Goal: Transaction & Acquisition: Register for event/course

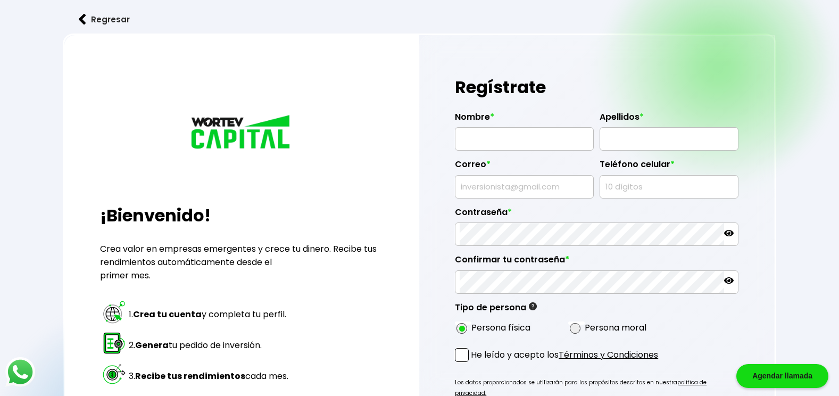
click at [103, 19] on button "Regresar" at bounding box center [104, 19] width 83 height 28
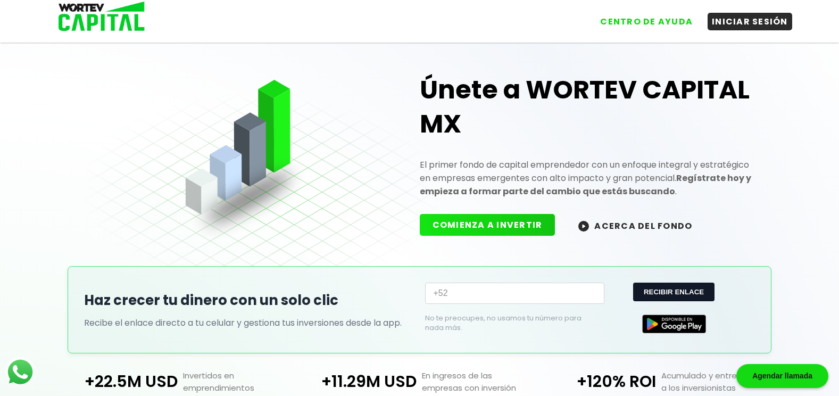
click at [618, 226] on button "ACERCA DEL FONDO" at bounding box center [635, 225] width 139 height 23
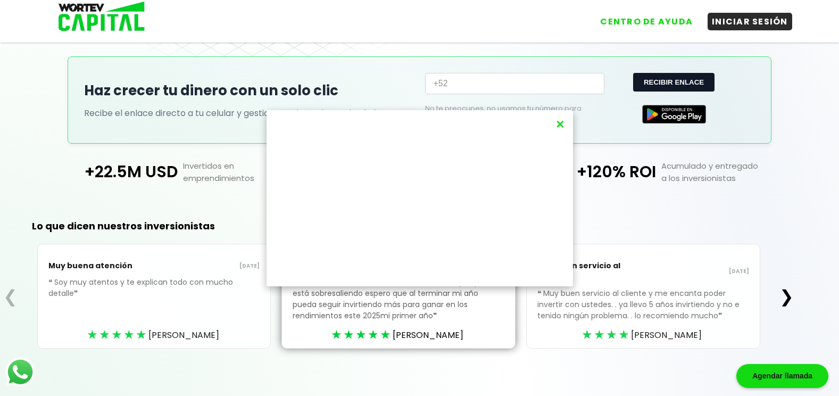
scroll to position [216, 0]
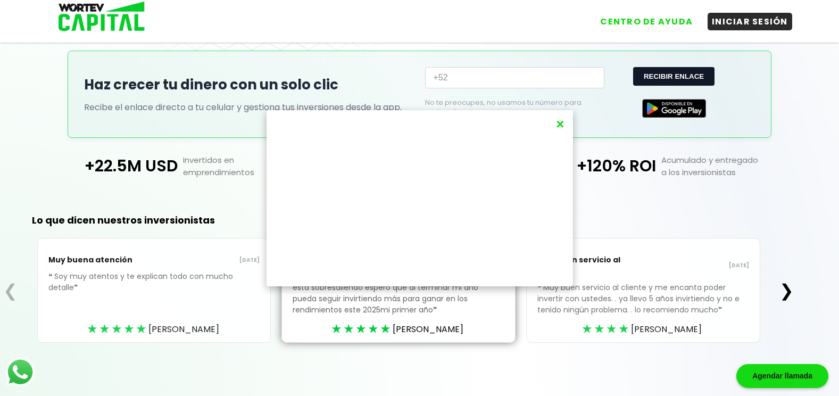
click at [559, 125] on button "×" at bounding box center [560, 124] width 14 height 18
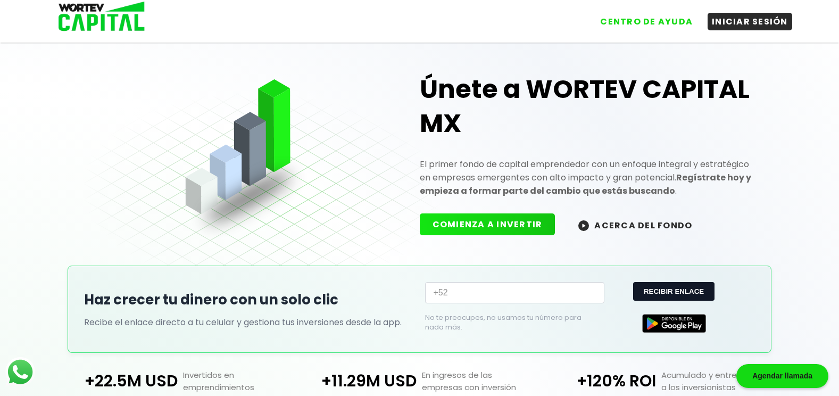
scroll to position [0, 0]
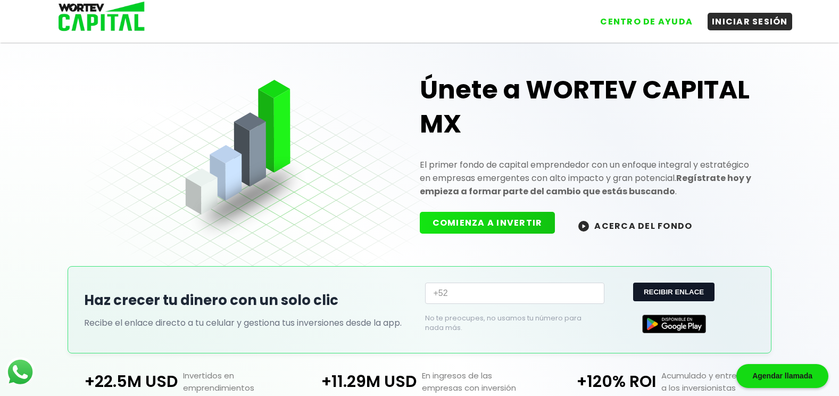
click at [456, 227] on button "COMIENZA A INVERTIR" at bounding box center [488, 223] width 136 height 22
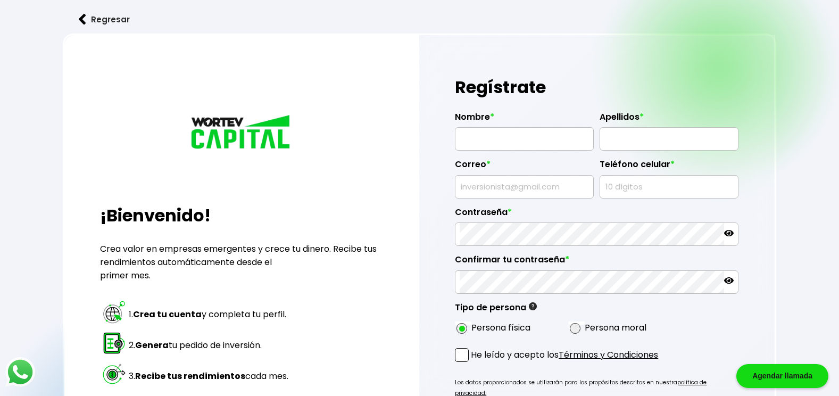
click at [115, 20] on button "Regresar" at bounding box center [104, 19] width 83 height 28
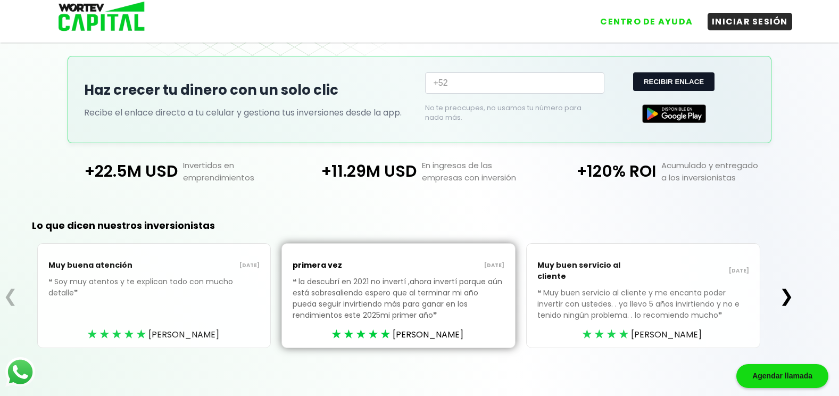
scroll to position [216, 0]
